Goal: Check status: Check status

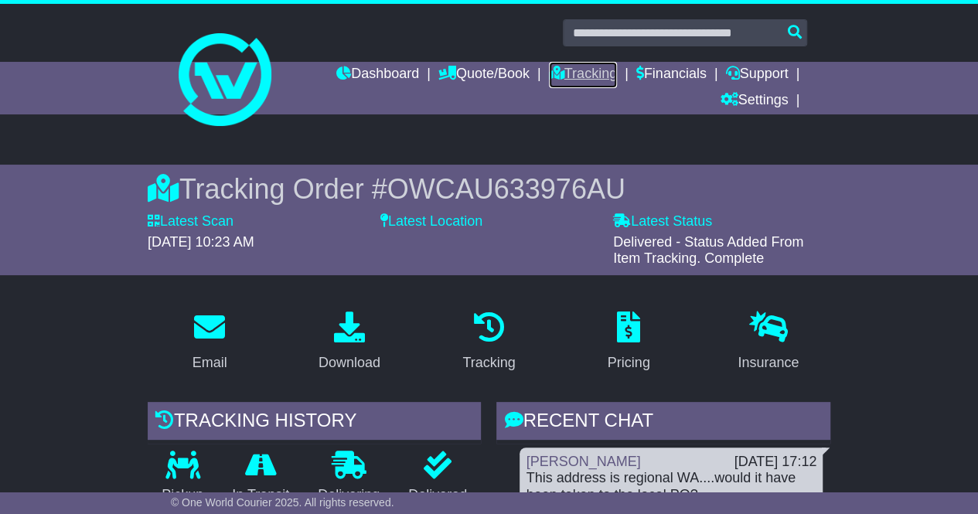
click at [589, 76] on link "Tracking" at bounding box center [583, 75] width 68 height 26
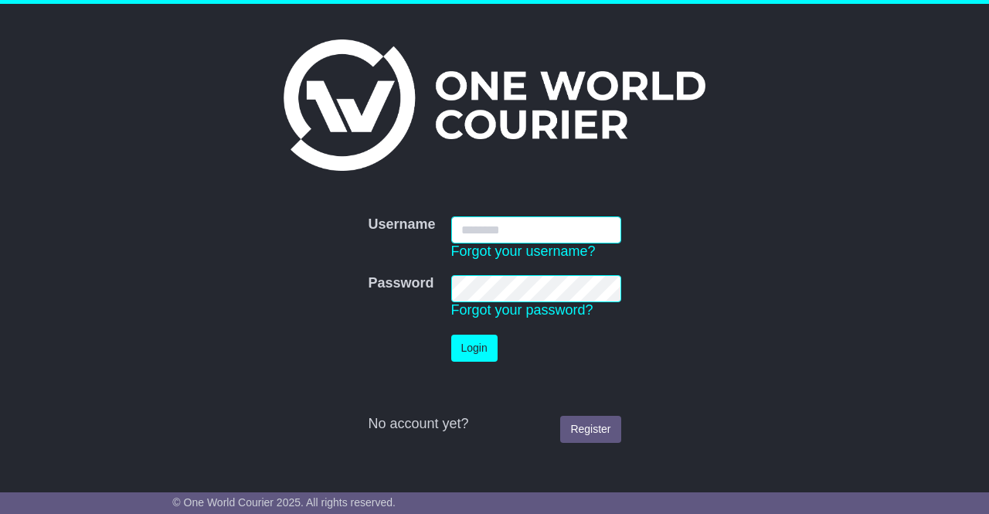
type input "**********"
click at [479, 350] on button "Login" at bounding box center [474, 348] width 46 height 27
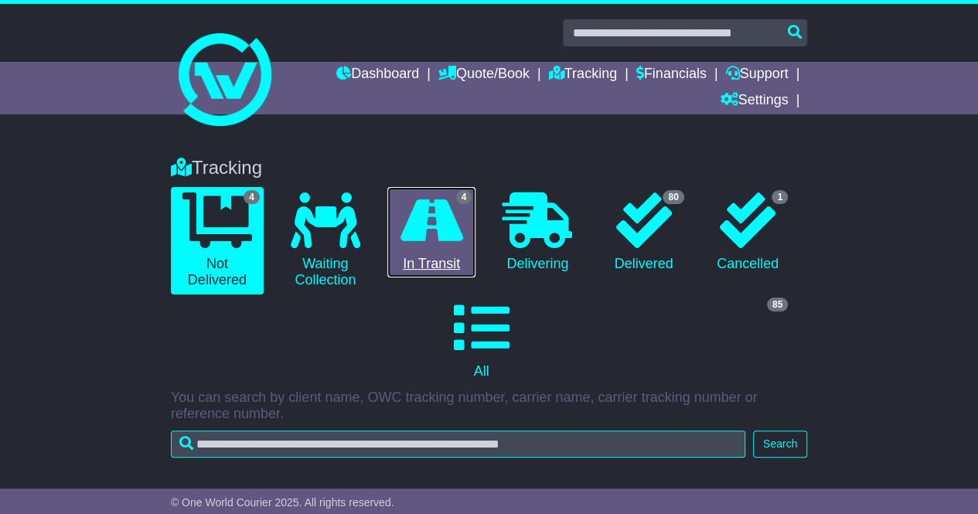
click at [434, 230] on icon at bounding box center [431, 220] width 63 height 56
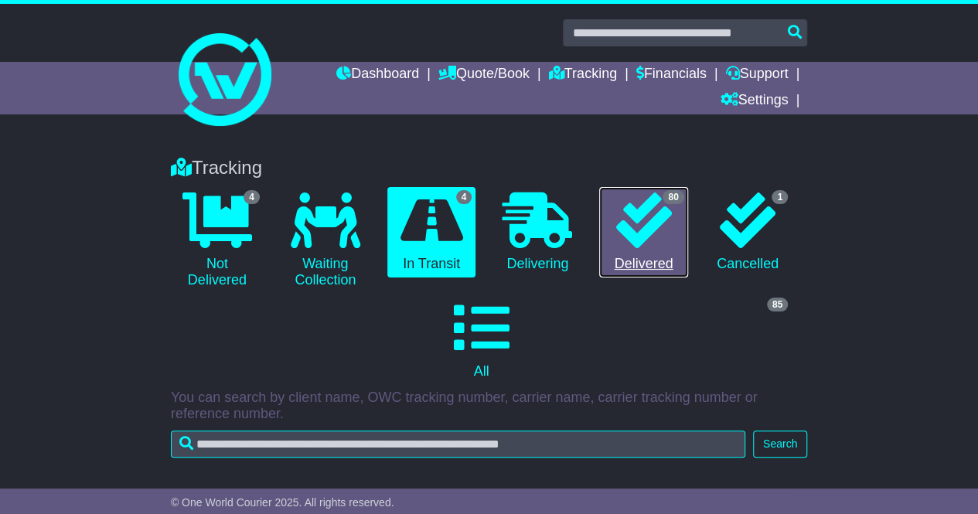
click at [635, 223] on icon at bounding box center [643, 220] width 56 height 56
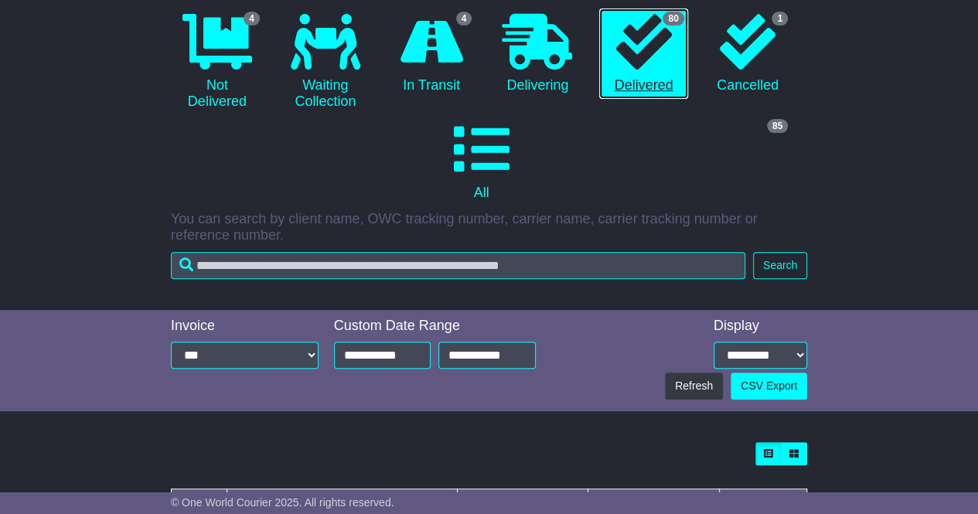
scroll to position [173, 0]
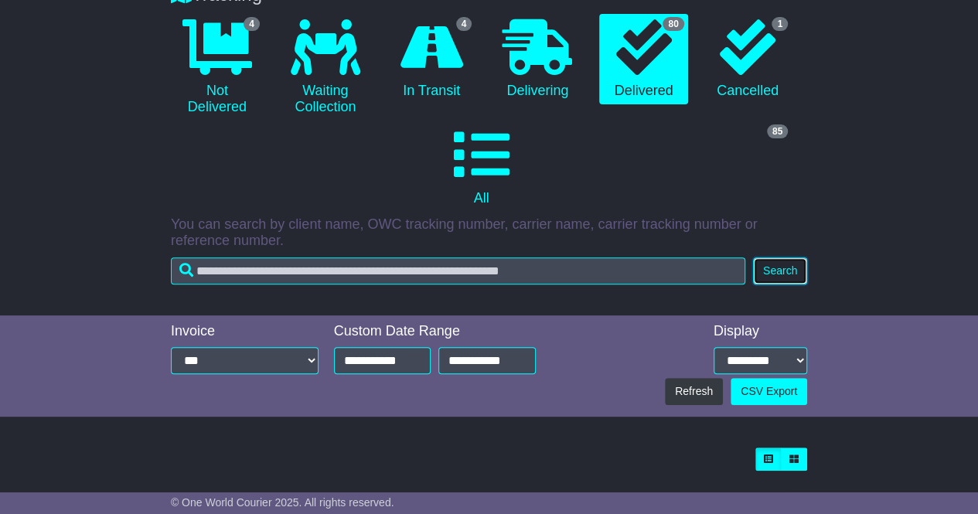
click at [778, 275] on button "Search" at bounding box center [780, 270] width 54 height 27
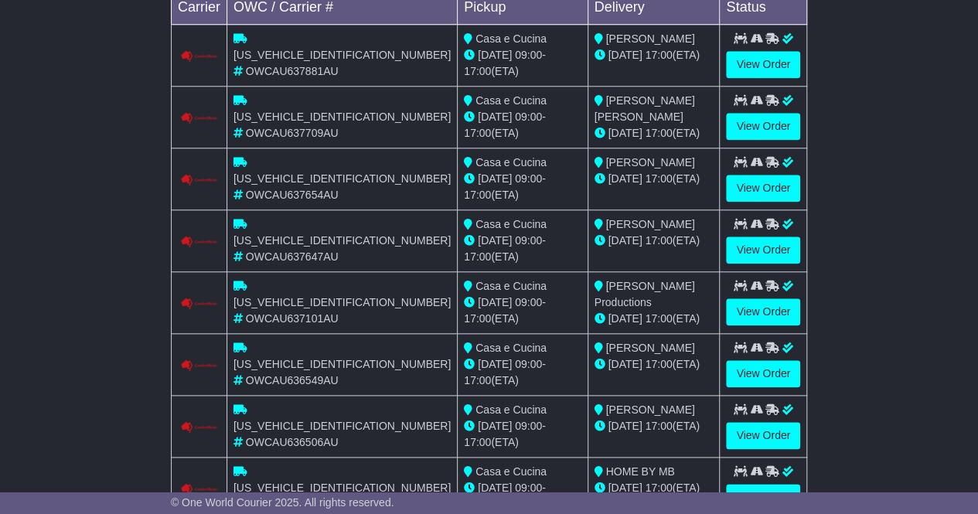
scroll to position [784, 0]
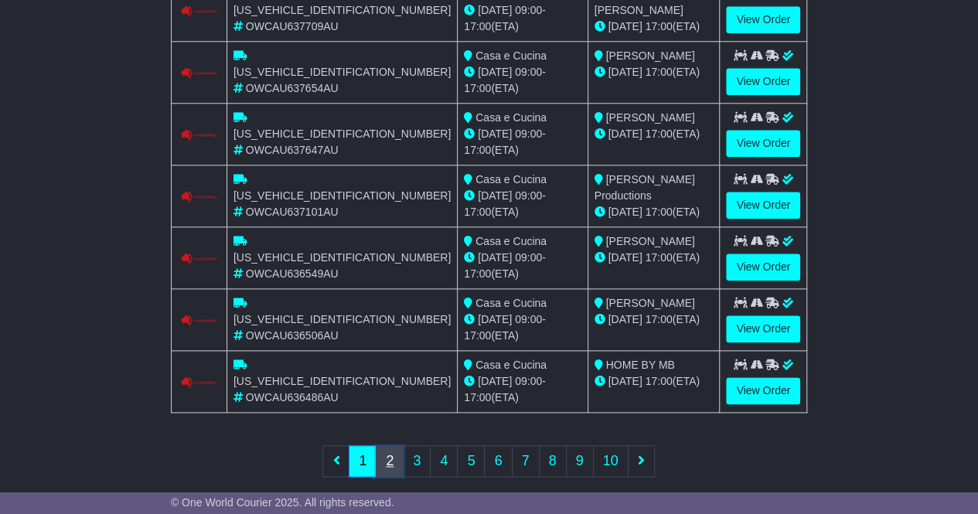
click at [388, 445] on link "2" at bounding box center [390, 461] width 28 height 32
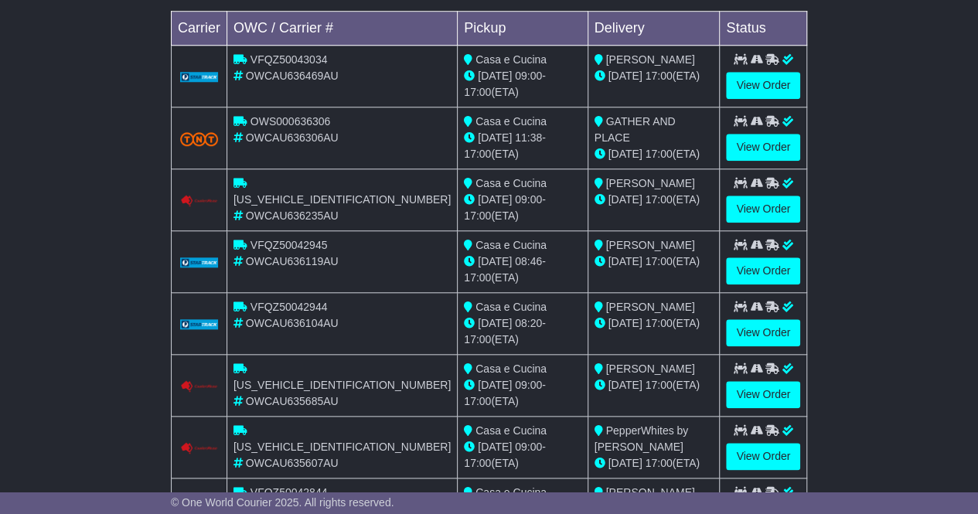
scroll to position [658, 0]
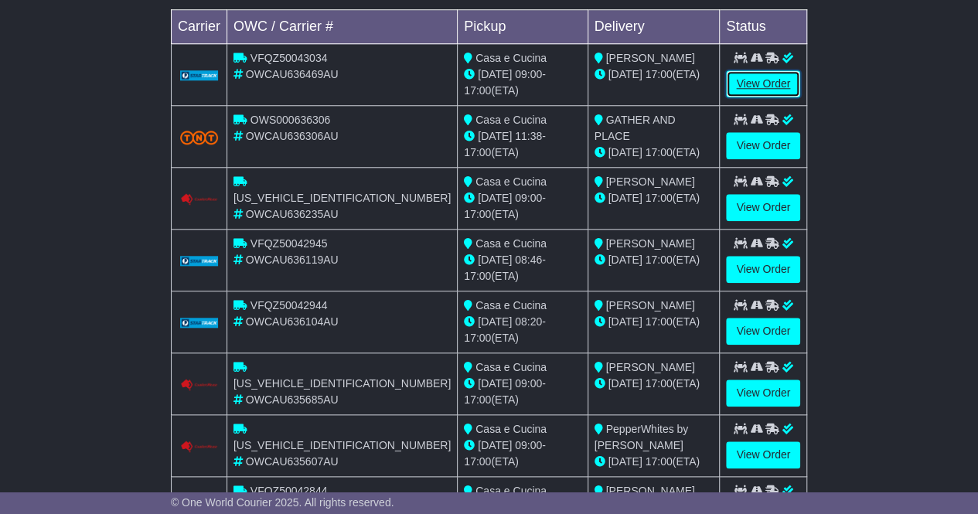
click at [762, 83] on link "View Order" at bounding box center [763, 83] width 74 height 27
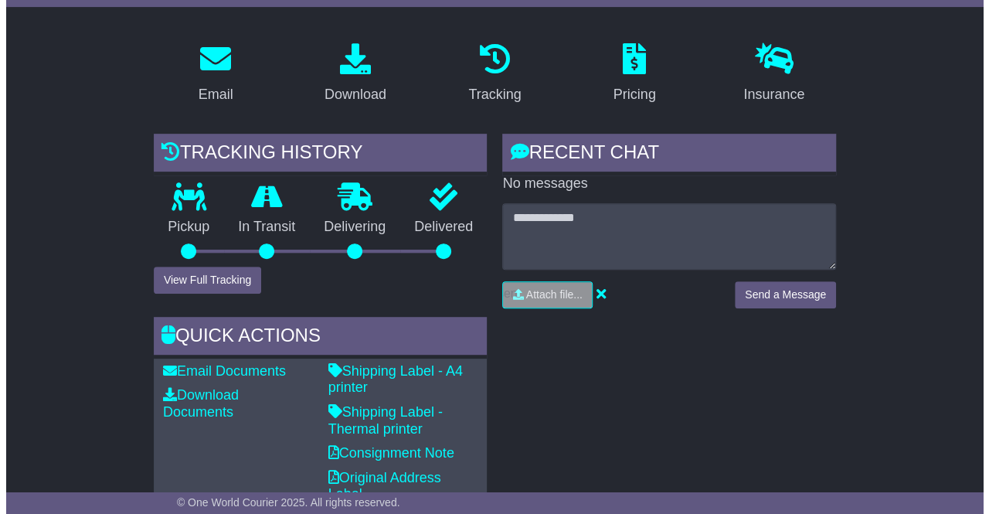
scroll to position [267, 0]
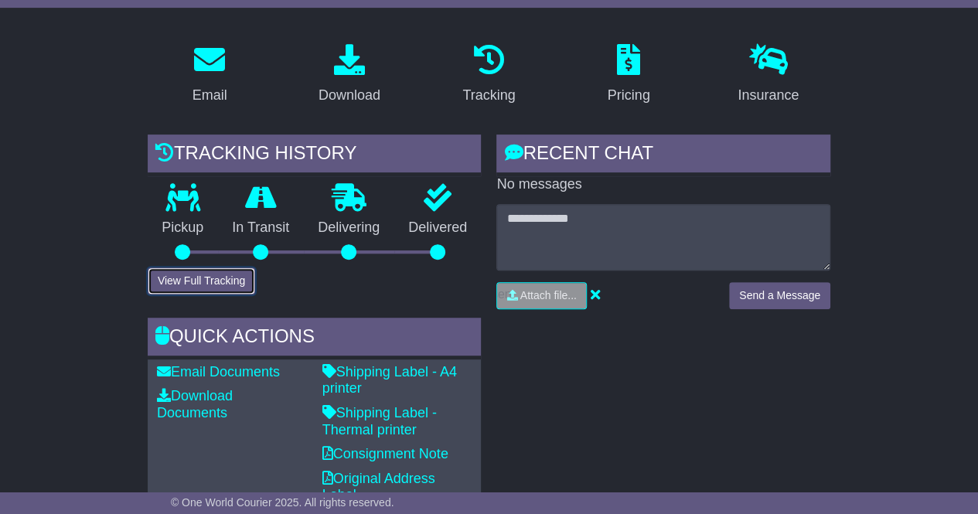
click at [216, 281] on button "View Full Tracking" at bounding box center [201, 280] width 107 height 27
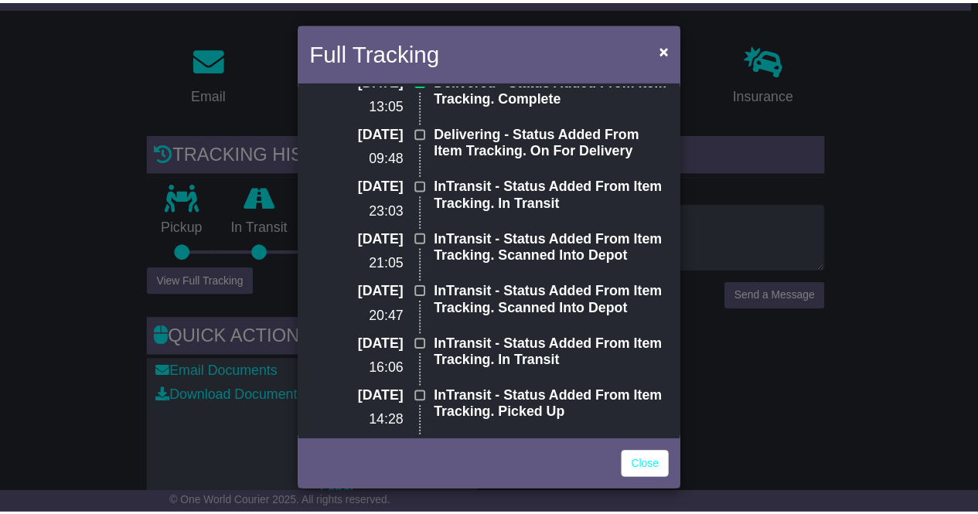
scroll to position [0, 0]
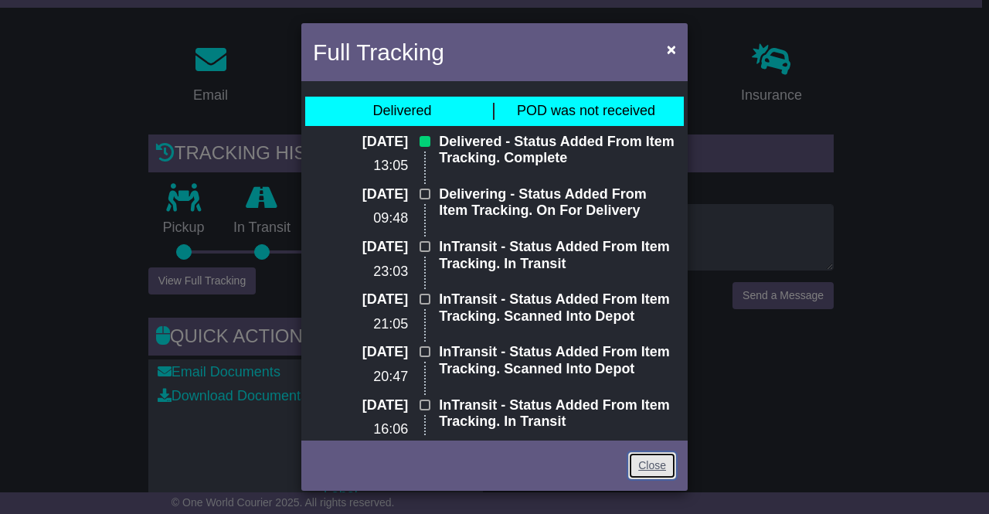
click at [653, 465] on link "Close" at bounding box center [652, 465] width 48 height 27
